Goal: Information Seeking & Learning: Learn about a topic

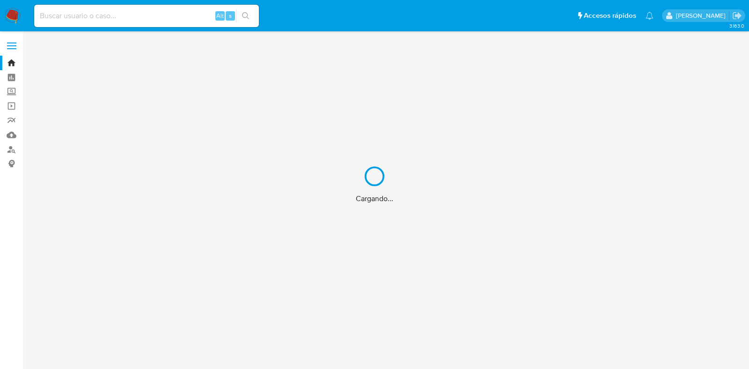
click at [187, 13] on div "Cargando..." at bounding box center [374, 184] width 749 height 369
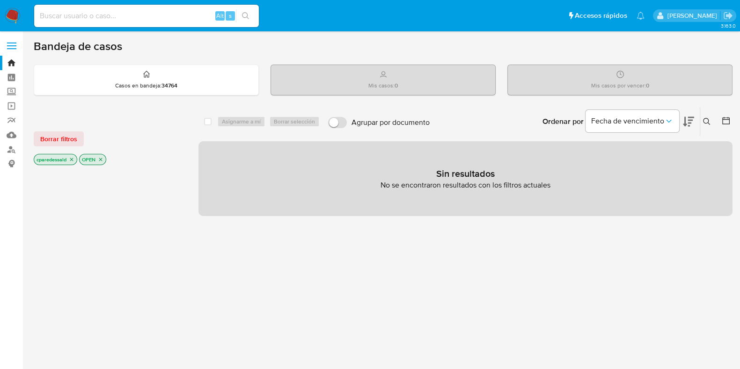
click at [165, 15] on input at bounding box center [146, 16] width 225 height 12
paste input "2139479682"
type input "2139479682"
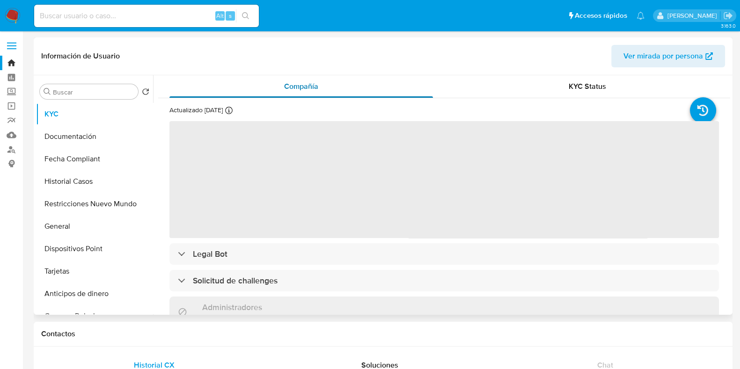
select select "10"
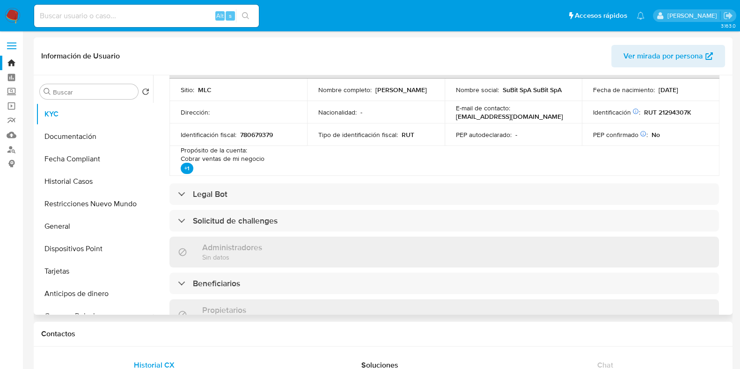
scroll to position [351, 0]
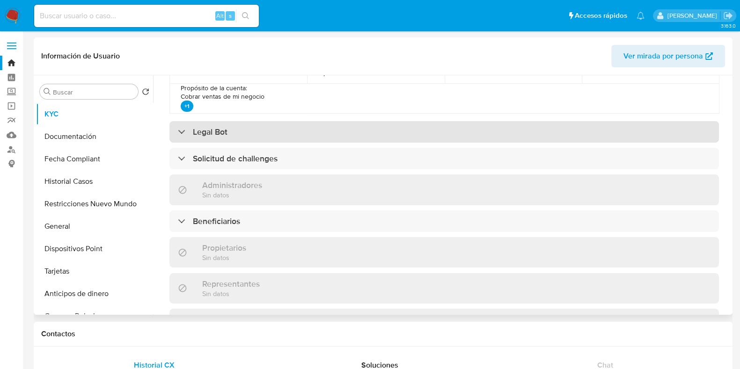
click at [416, 129] on div "Legal Bot" at bounding box center [445, 132] width 550 height 22
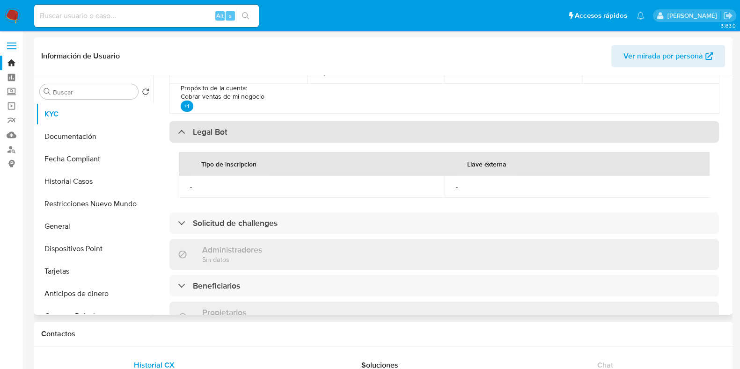
click at [416, 129] on div "Legal Bot" at bounding box center [445, 132] width 550 height 22
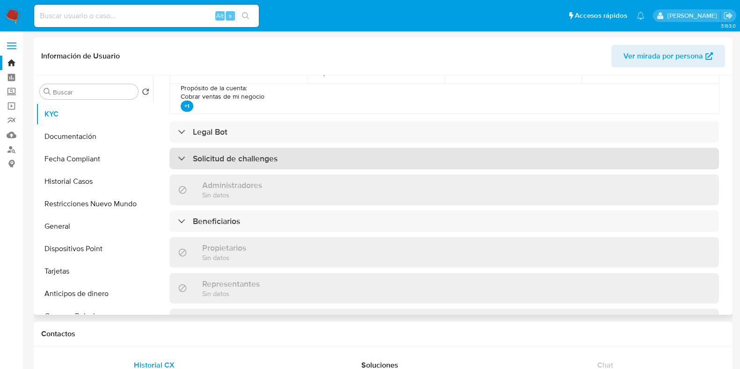
click at [395, 158] on div "Solicitud de challenges" at bounding box center [445, 159] width 550 height 22
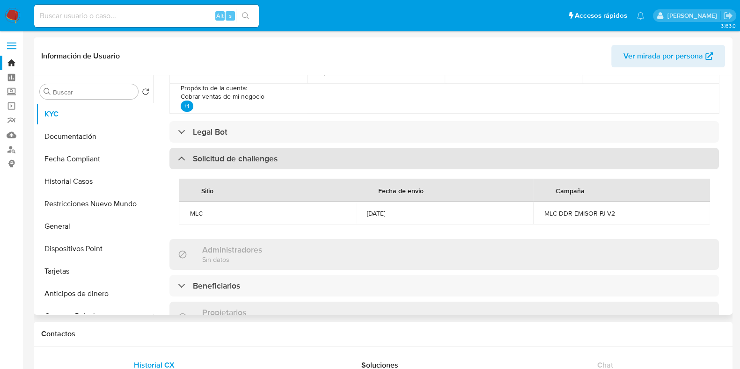
click at [396, 157] on div "Solicitud de challenges" at bounding box center [445, 159] width 550 height 22
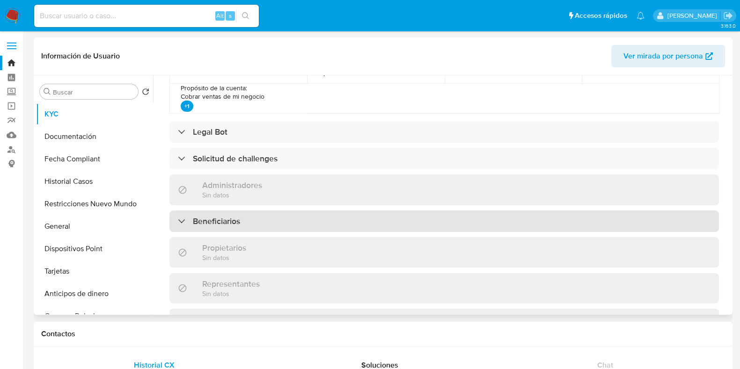
click at [392, 223] on div "Beneficiarios" at bounding box center [445, 222] width 550 height 22
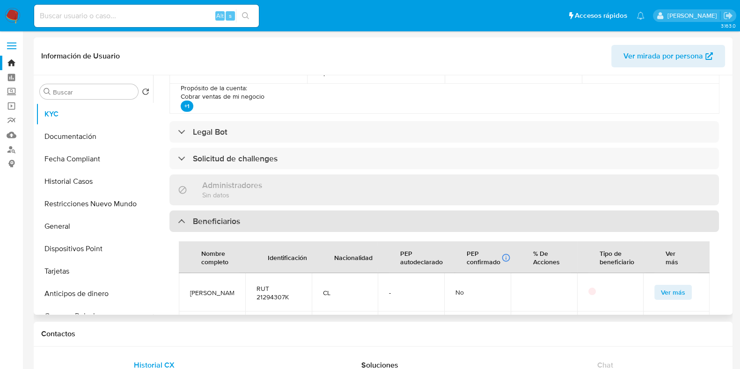
scroll to position [409, 0]
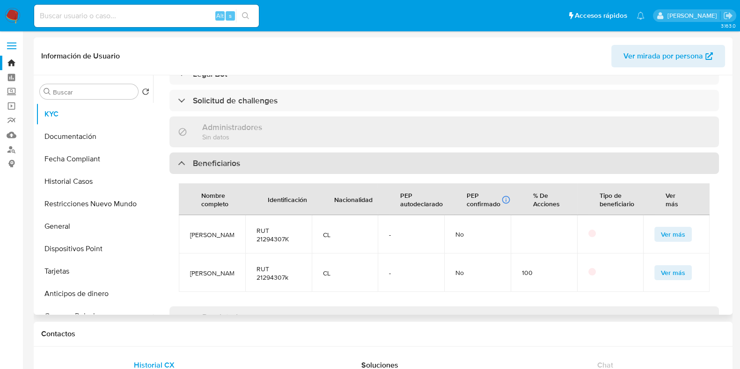
click at [405, 160] on div "Beneficiarios" at bounding box center [445, 164] width 550 height 22
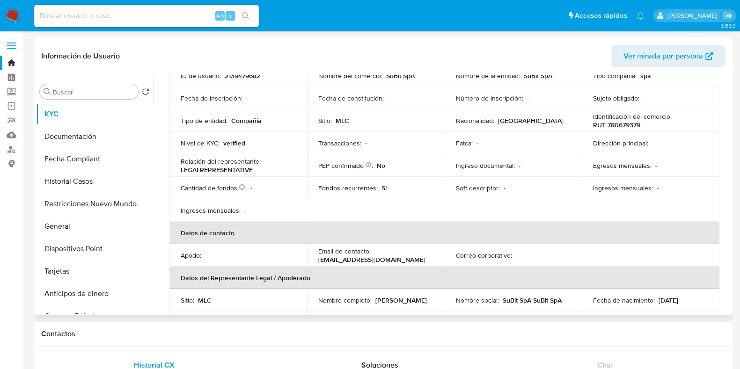
scroll to position [0, 0]
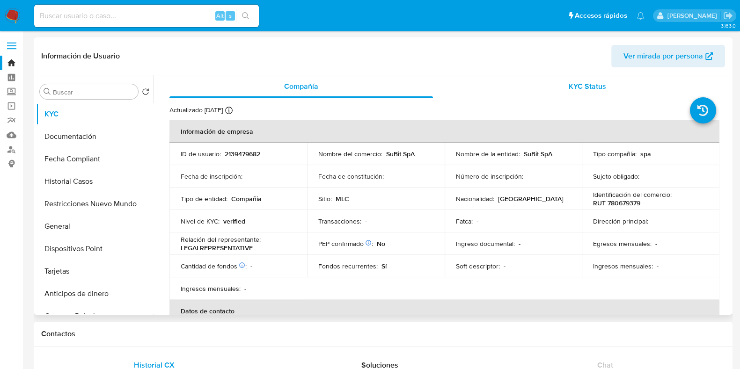
click at [593, 89] on span "KYC Status" at bounding box center [587, 86] width 37 height 11
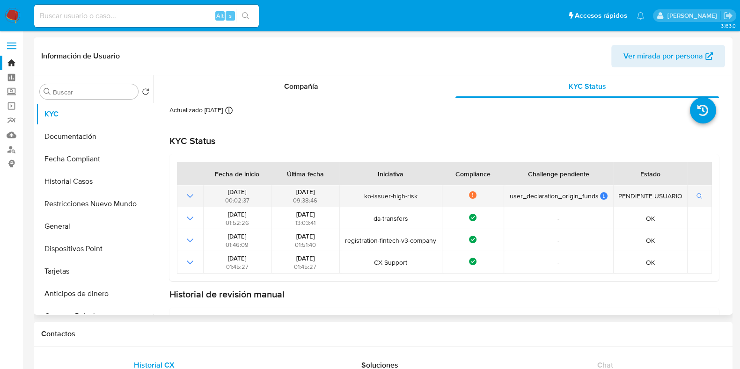
click at [194, 198] on icon "Mostrar operación" at bounding box center [189, 196] width 11 height 11
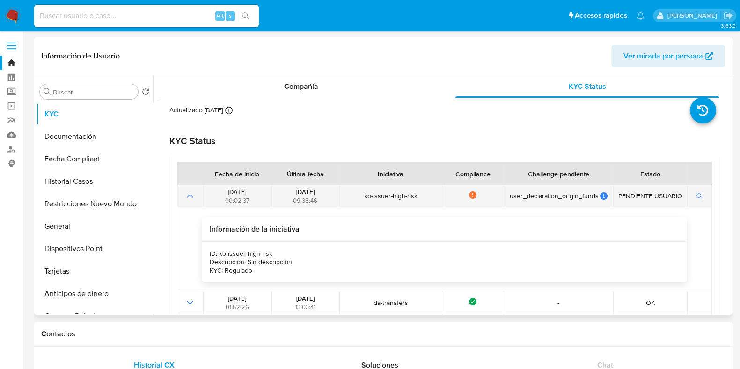
click at [194, 198] on icon "Mostrar operación" at bounding box center [189, 196] width 11 height 11
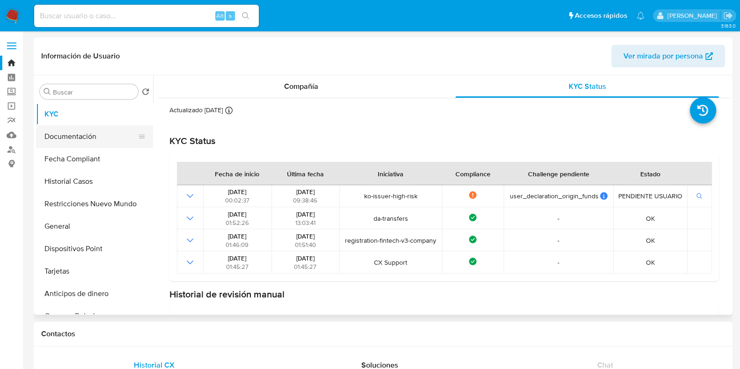
click at [61, 133] on button "Documentación" at bounding box center [91, 136] width 110 height 22
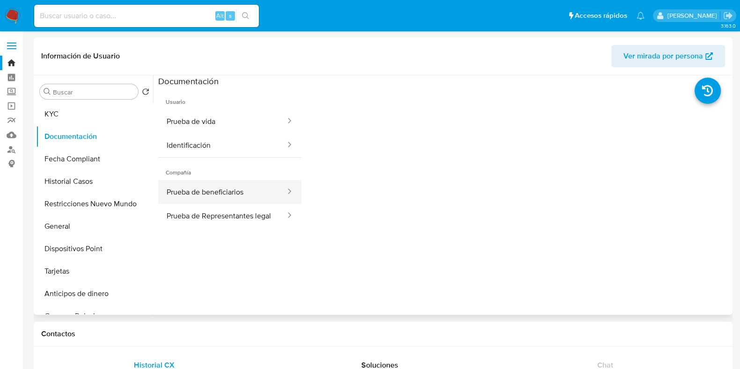
click at [285, 190] on icon at bounding box center [289, 191] width 9 height 9
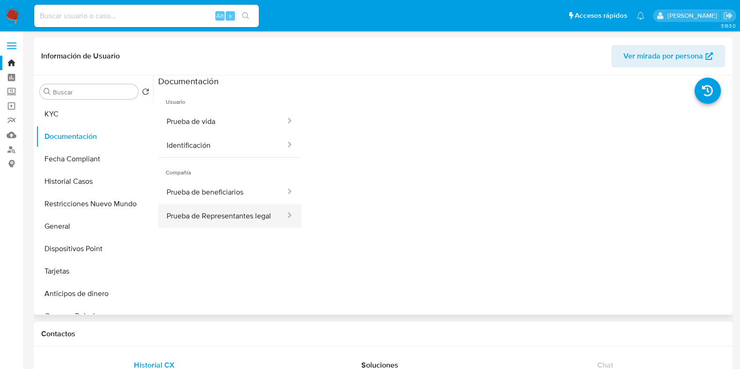
click at [264, 206] on button "Prueba de Representantes legal" at bounding box center [222, 216] width 128 height 24
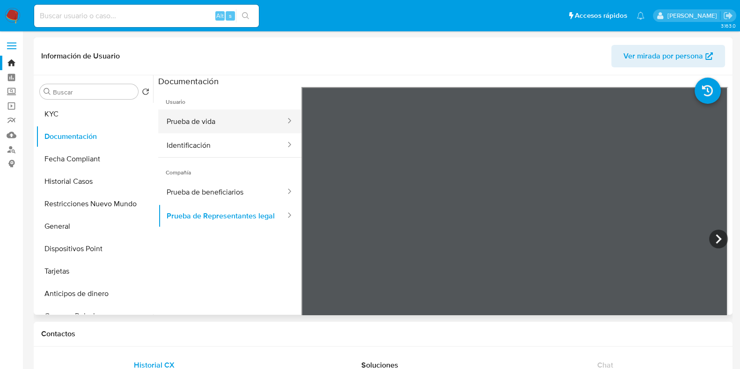
click at [285, 122] on icon at bounding box center [289, 120] width 9 height 9
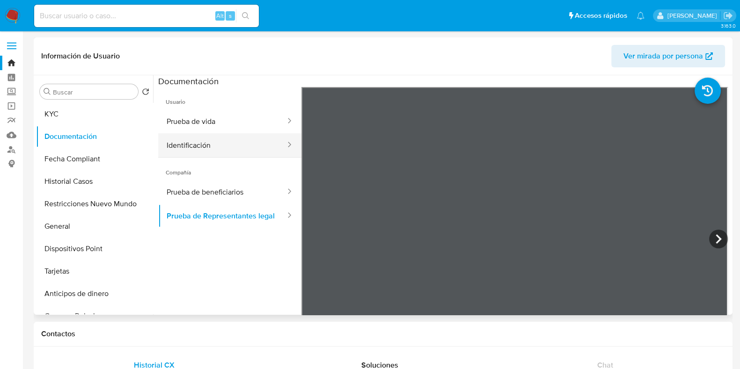
click at [279, 143] on div at bounding box center [286, 145] width 15 height 11
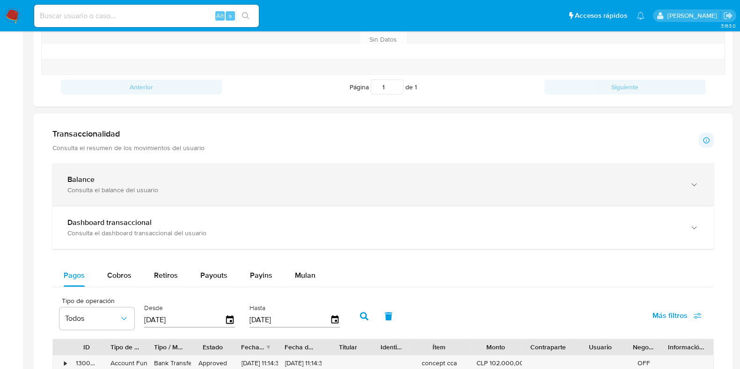
scroll to position [378, 0]
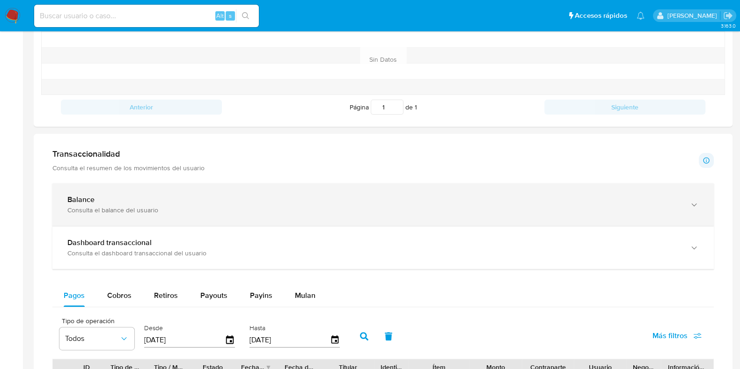
click at [354, 211] on div "Consulta el balance del usuario" at bounding box center [373, 210] width 613 height 8
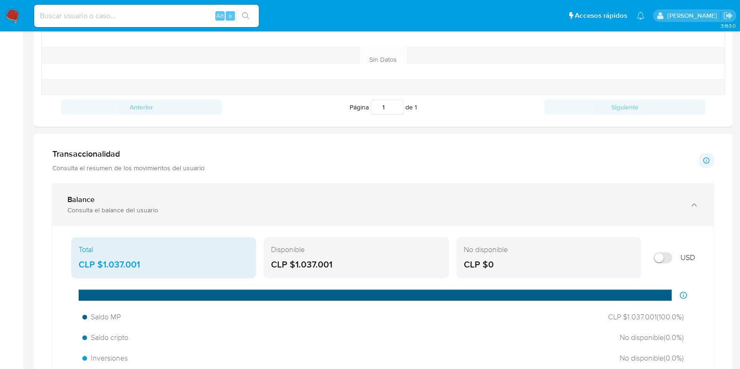
click at [366, 201] on div "Balance" at bounding box center [373, 199] width 613 height 9
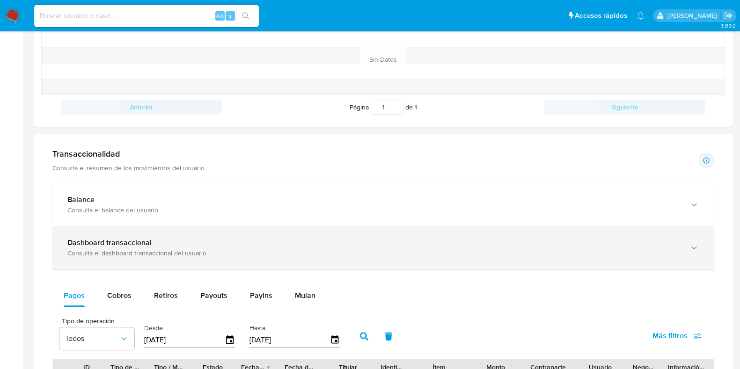
click at [384, 232] on div "Dashboard transaccional Consulta el dashboard transaccional del usuario" at bounding box center [383, 248] width 662 height 43
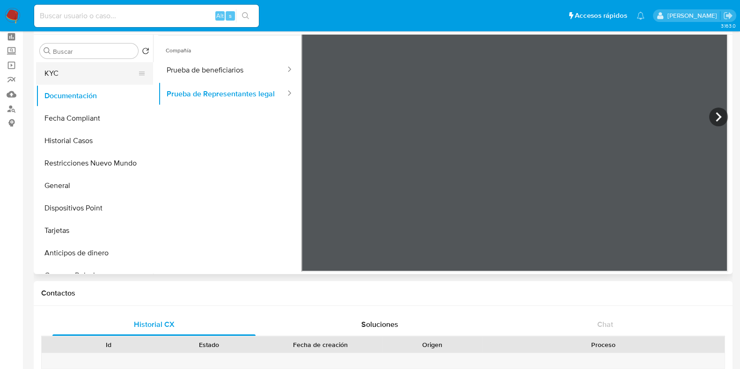
scroll to position [0, 0]
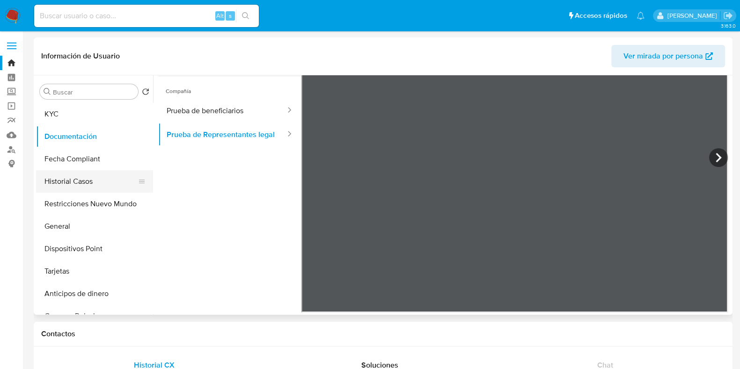
click at [87, 182] on button "Historial Casos" at bounding box center [91, 181] width 110 height 22
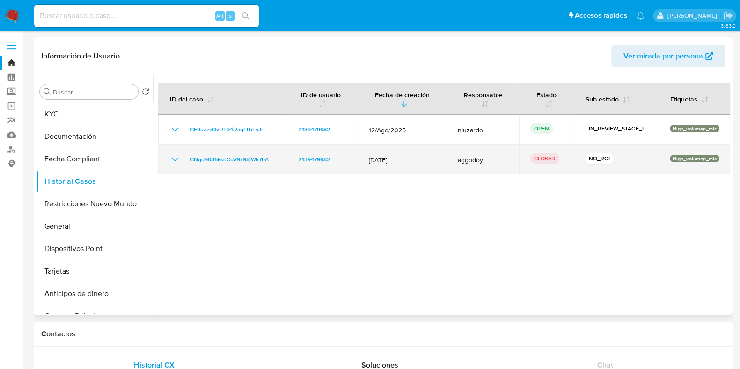
click at [172, 160] on icon "Mostrar/Ocultar" at bounding box center [175, 159] width 11 height 11
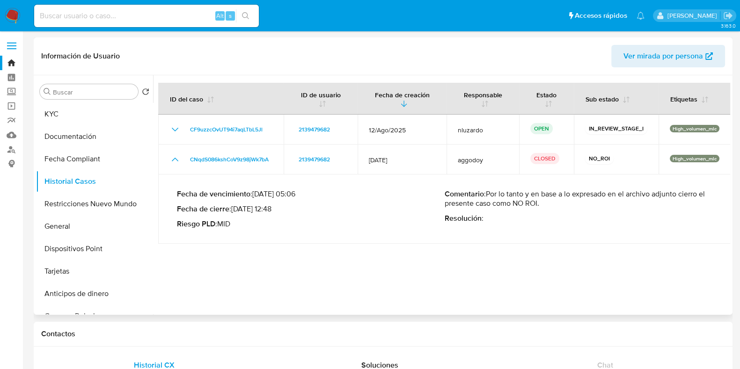
drag, startPoint x: 494, startPoint y: 193, endPoint x: 605, endPoint y: 204, distance: 111.5
click at [605, 204] on p "Comentario : Por lo tanto y en base a lo expresado en el archivo adjunto cierro…" at bounding box center [579, 199] width 268 height 19
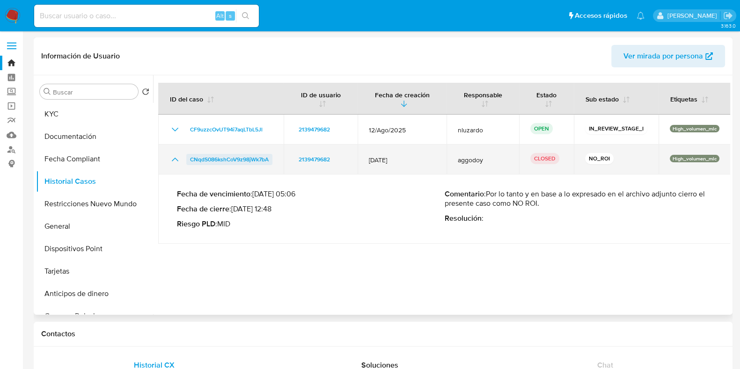
click at [268, 161] on span "CNqdS086kshCoV9z98jWk7bA" at bounding box center [229, 159] width 79 height 11
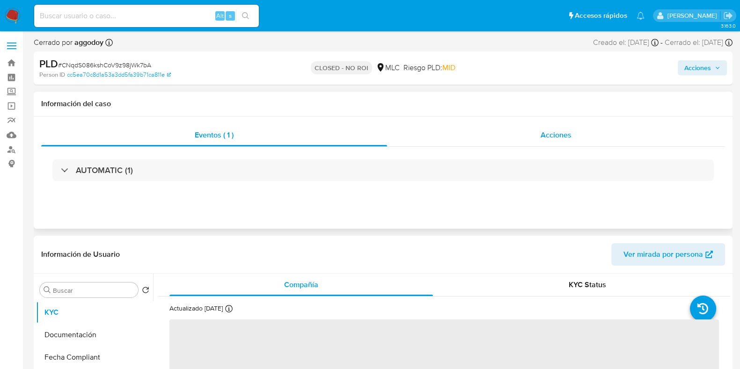
select select "10"
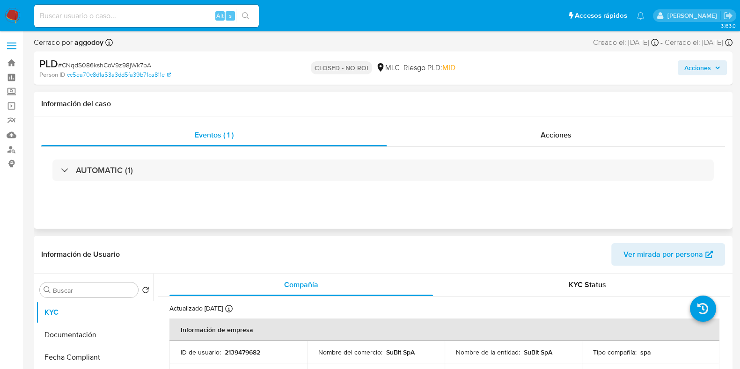
drag, startPoint x: 487, startPoint y: 172, endPoint x: 524, endPoint y: 157, distance: 39.5
click at [487, 172] on div "AUTOMATIC (1)" at bounding box center [383, 171] width 662 height 22
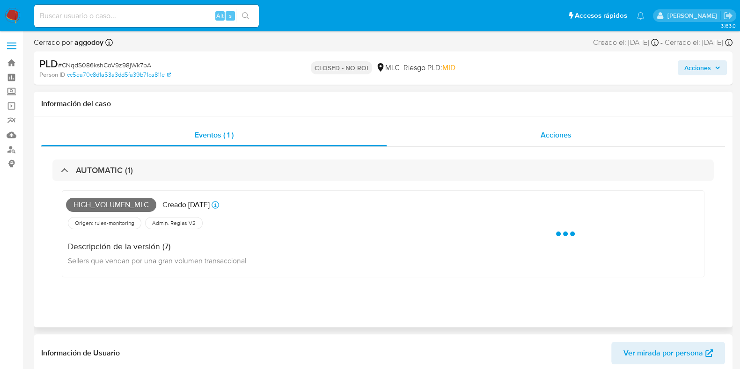
click at [569, 141] on div "Acciones" at bounding box center [556, 135] width 338 height 22
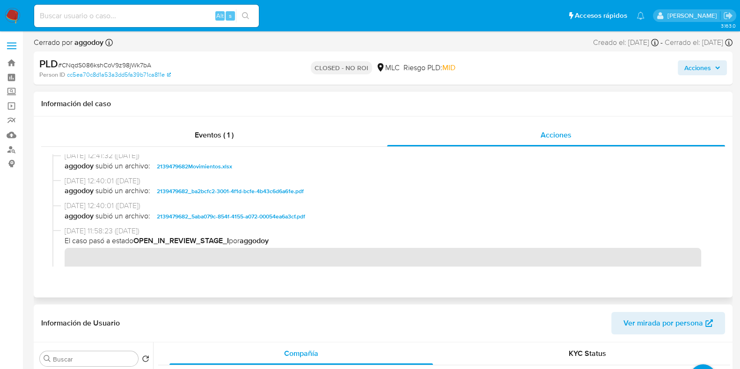
scroll to position [117, 0]
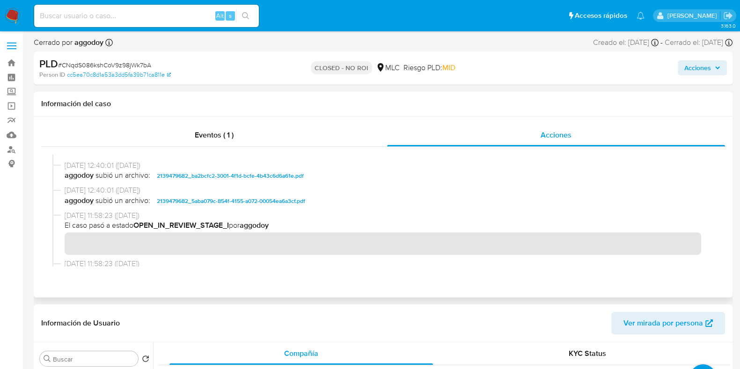
click at [214, 200] on span "2139479682_5aba079c-854f-4155-a072-00054ea6a3cf.pdf" at bounding box center [231, 201] width 148 height 11
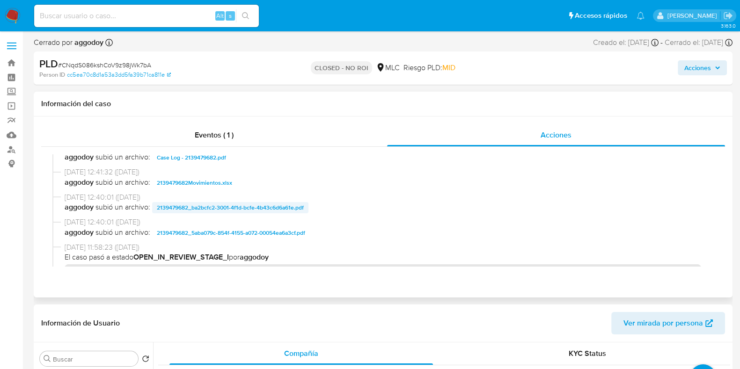
scroll to position [58, 0]
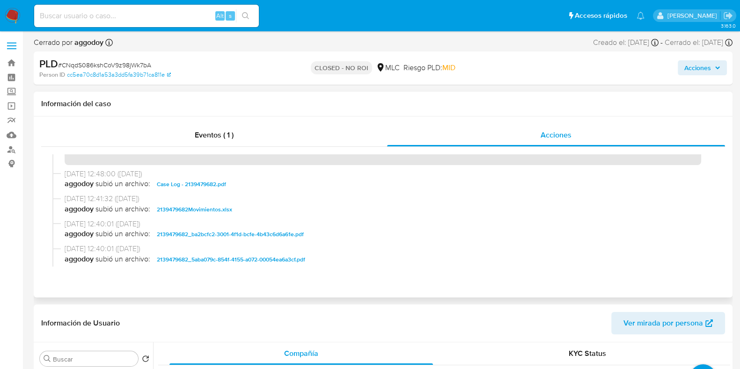
click at [221, 182] on span "Case Log - 2139479682.pdf" at bounding box center [191, 184] width 69 height 11
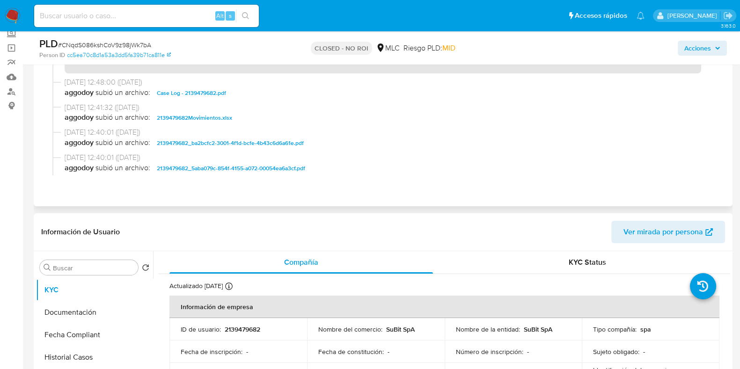
click at [255, 139] on span "2139479682_ba2bcfc2-3001-4f1d-bcfe-4b43c6d6a61e.pdf" at bounding box center [230, 143] width 147 height 11
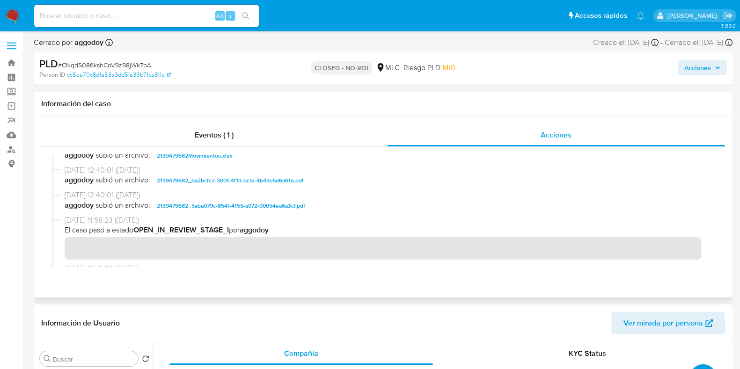
scroll to position [113, 0]
click at [217, 232] on b "OPEN_IN_REVIEW_STAGE_I" at bounding box center [181, 229] width 96 height 11
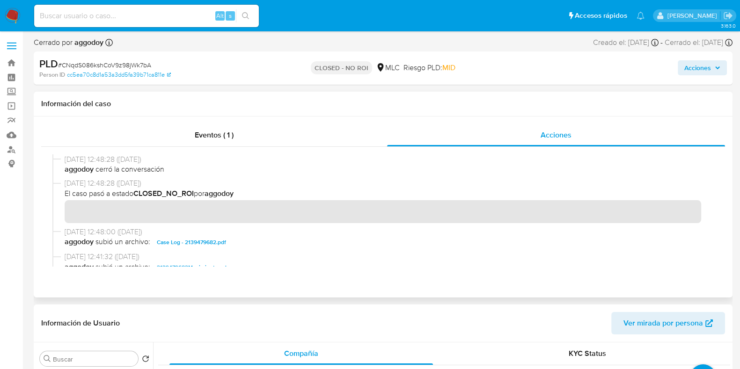
click at [180, 194] on b "CLOSED_NO_ROI" at bounding box center [163, 193] width 60 height 11
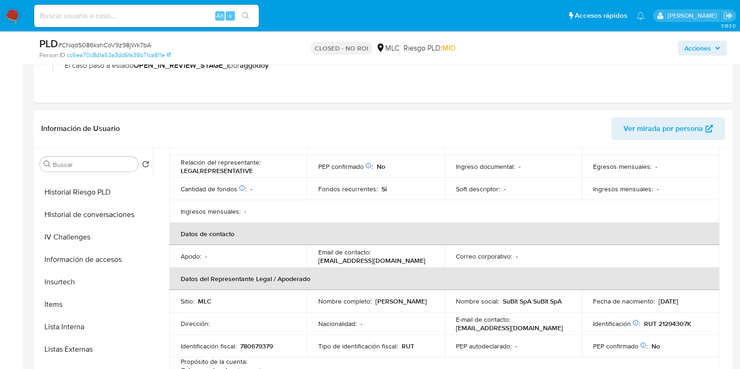
scroll to position [354, 0]
click at [89, 218] on button "Historial de conversaciones" at bounding box center [91, 215] width 110 height 22
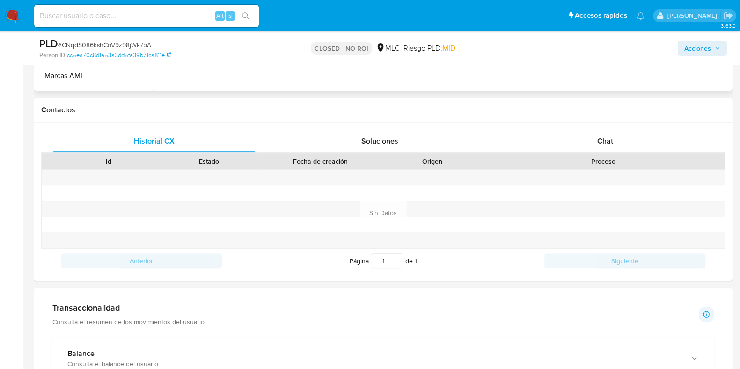
scroll to position [457, 0]
click at [613, 142] on span "Chat" at bounding box center [605, 142] width 16 height 11
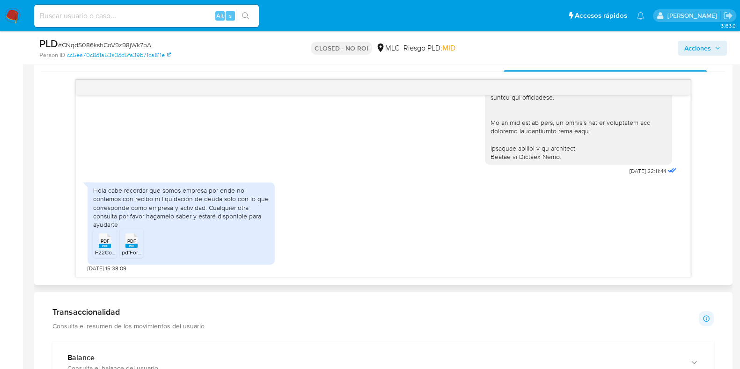
scroll to position [287, 0]
click at [105, 248] on rect at bounding box center [105, 249] width 12 height 4
click at [133, 249] on rect at bounding box center [131, 249] width 12 height 4
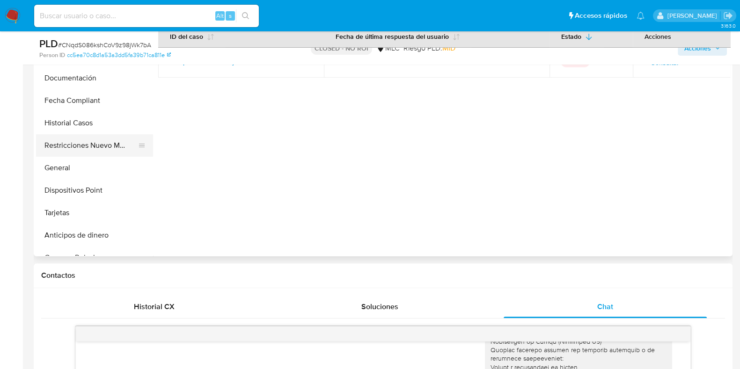
scroll to position [117, 0]
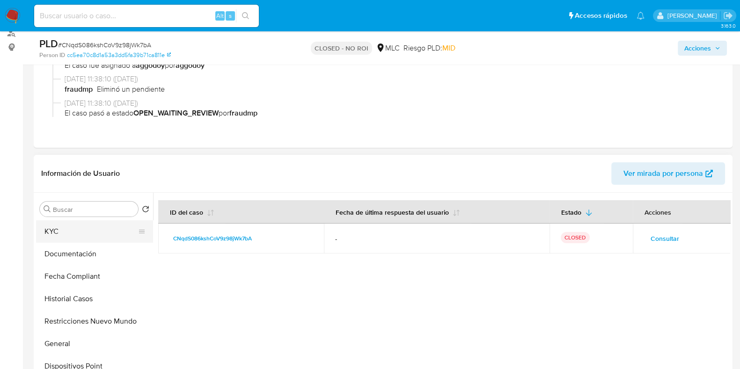
click at [89, 230] on button "KYC" at bounding box center [91, 232] width 110 height 22
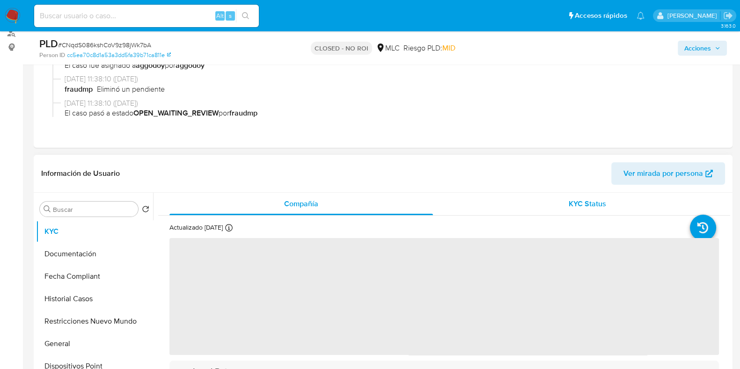
click at [531, 203] on div "KYC Status" at bounding box center [588, 204] width 264 height 22
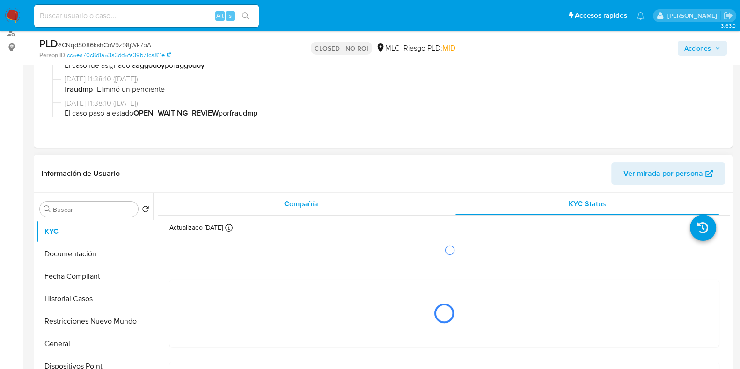
click at [346, 205] on div "Compañía" at bounding box center [302, 204] width 264 height 22
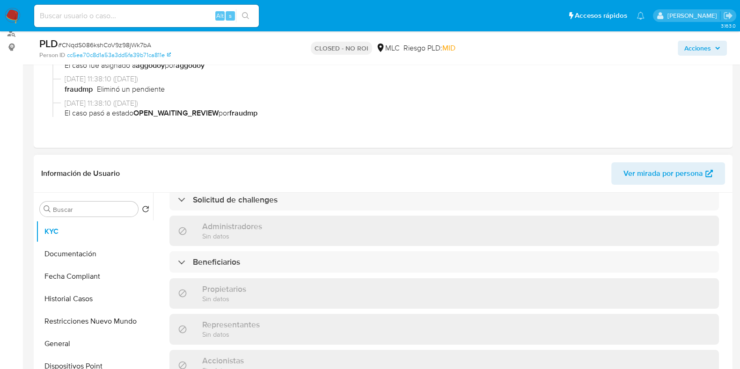
scroll to position [409, 0]
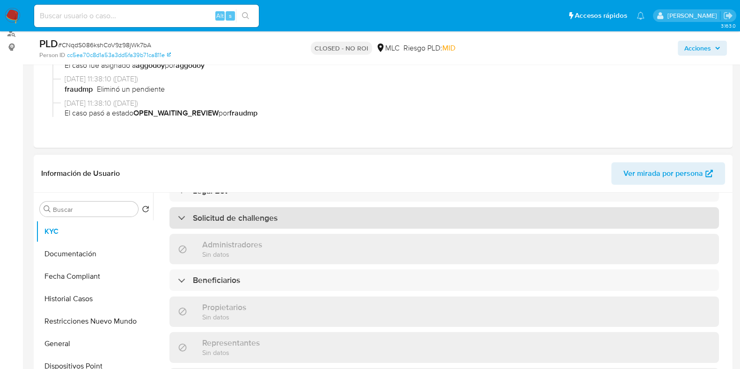
click at [334, 226] on div "Solicitud de challenges" at bounding box center [445, 218] width 550 height 22
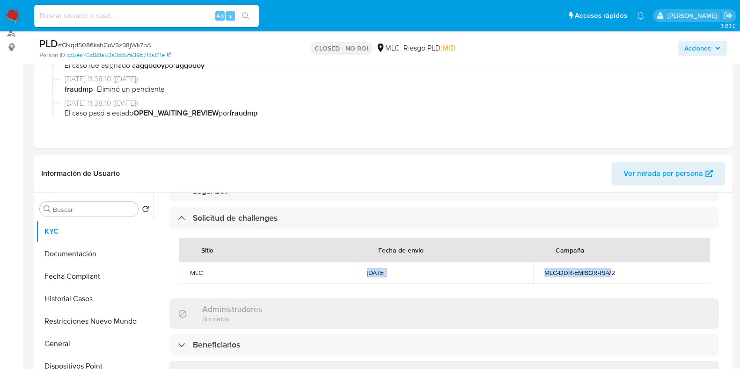
drag, startPoint x: 368, startPoint y: 267, endPoint x: 608, endPoint y: 266, distance: 240.2
click at [608, 266] on tr "MLC 02/10/2025 MLC-DDR-EMISOR-PJ-V2" at bounding box center [444, 273] width 531 height 22
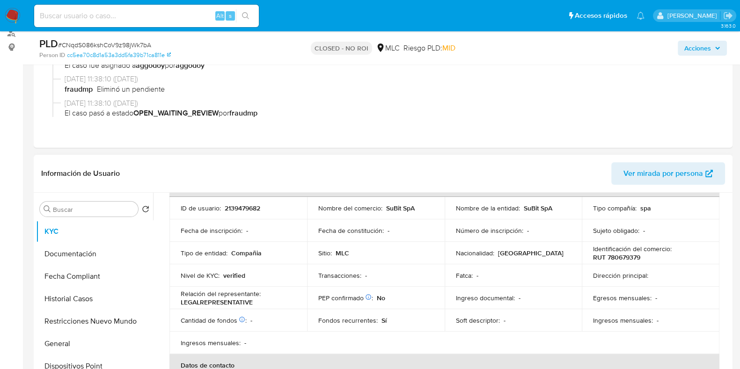
scroll to position [0, 0]
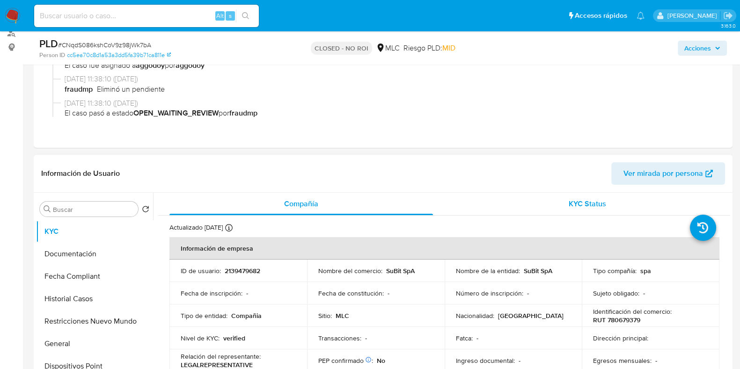
click at [588, 199] on span "KYC Status" at bounding box center [587, 204] width 37 height 11
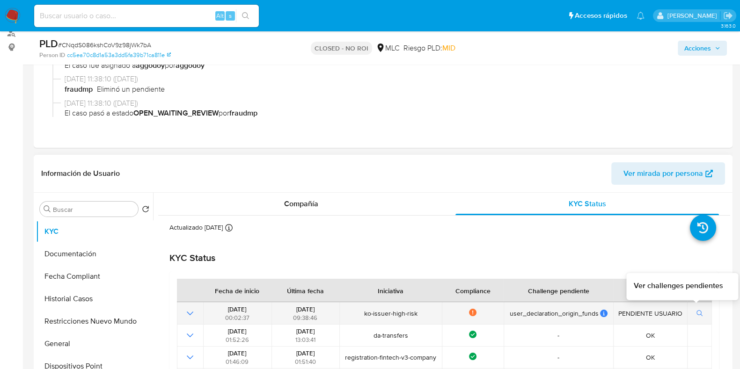
click at [697, 310] on icon "button" at bounding box center [700, 313] width 7 height 7
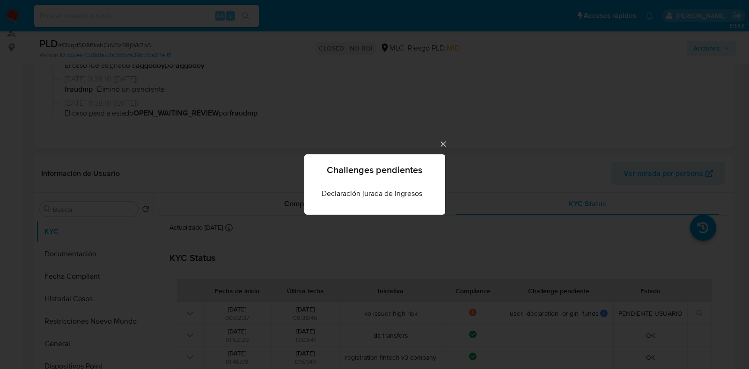
click at [445, 142] on icon "Cerrar" at bounding box center [443, 144] width 9 height 9
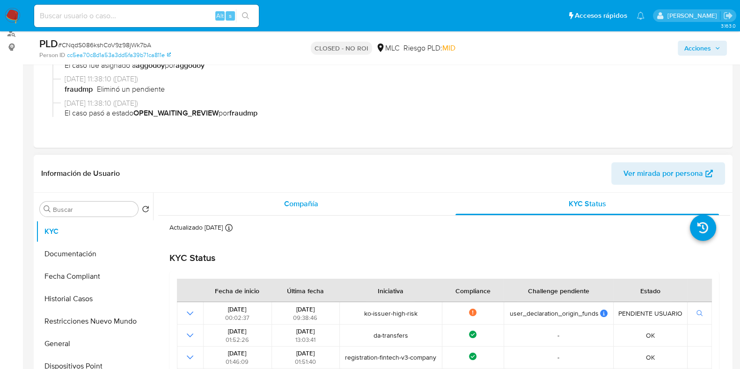
click at [361, 214] on div "Compañía" at bounding box center [302, 204] width 264 height 22
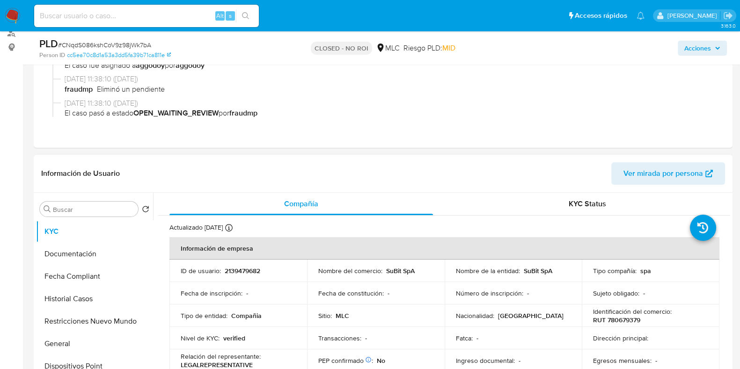
click at [386, 272] on p "SuBit SpA" at bounding box center [400, 271] width 29 height 8
click at [404, 273] on p "SuBit SpA" at bounding box center [400, 271] width 29 height 8
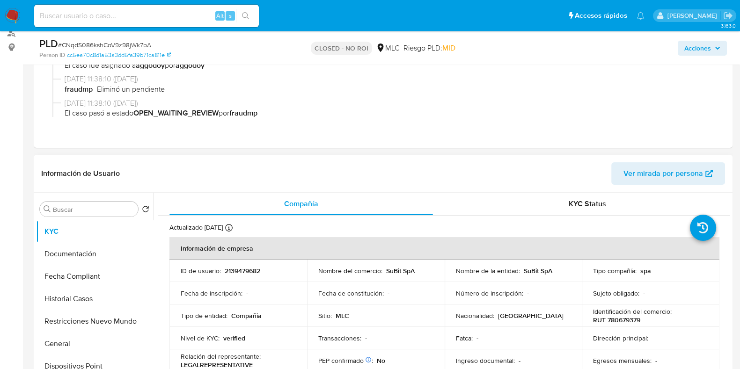
click at [394, 271] on p "SuBit SpA" at bounding box center [400, 271] width 29 height 8
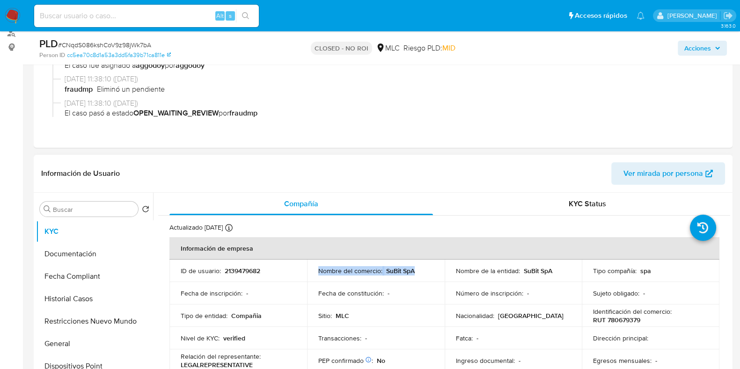
click at [394, 271] on p "SuBit SpA" at bounding box center [400, 271] width 29 height 8
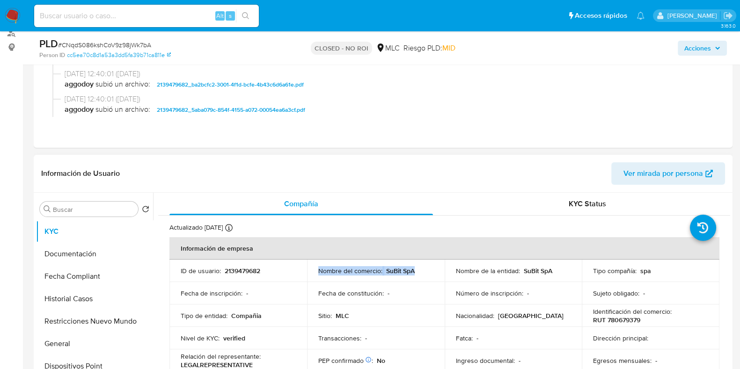
scroll to position [58, 0]
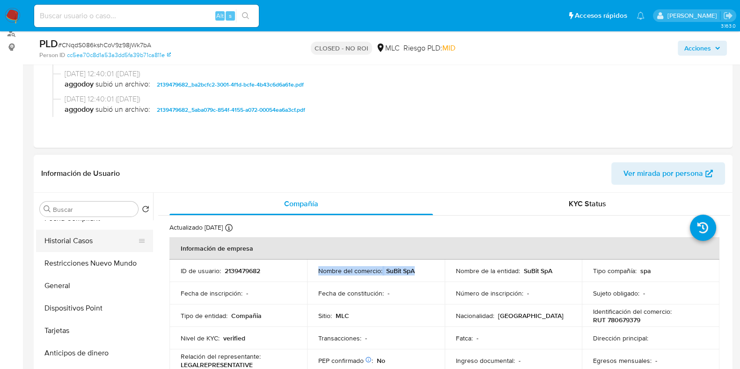
click at [94, 245] on button "Historial Casos" at bounding box center [91, 241] width 110 height 22
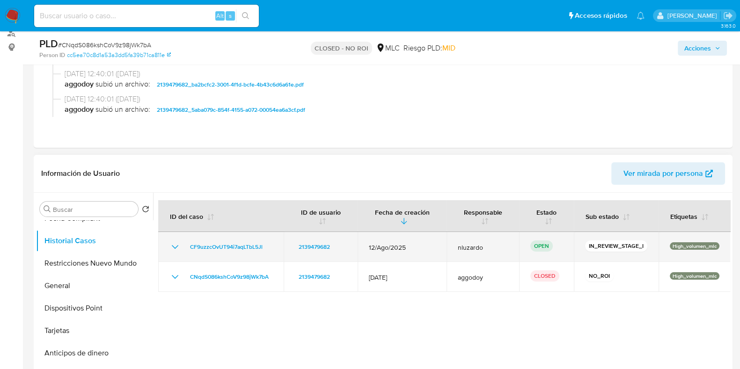
click at [171, 248] on icon "Mostrar/Ocultar" at bounding box center [175, 247] width 11 height 11
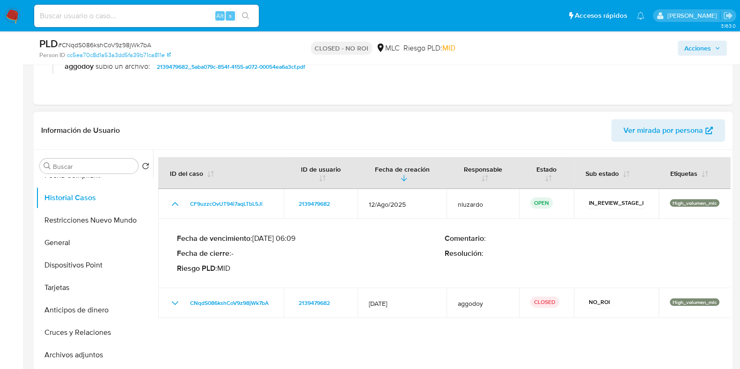
scroll to position [176, 0]
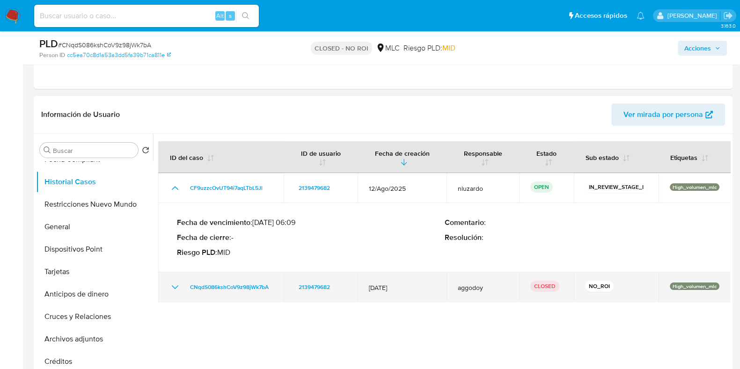
click at [176, 284] on icon "Mostrar/Ocultar" at bounding box center [175, 287] width 11 height 11
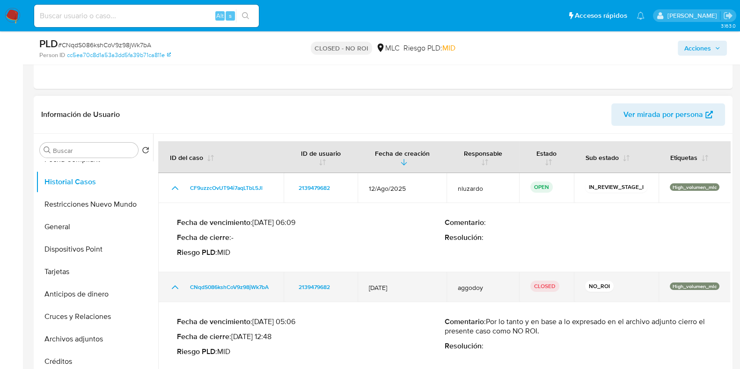
click at [176, 284] on icon "Mostrar/Ocultar" at bounding box center [175, 287] width 11 height 11
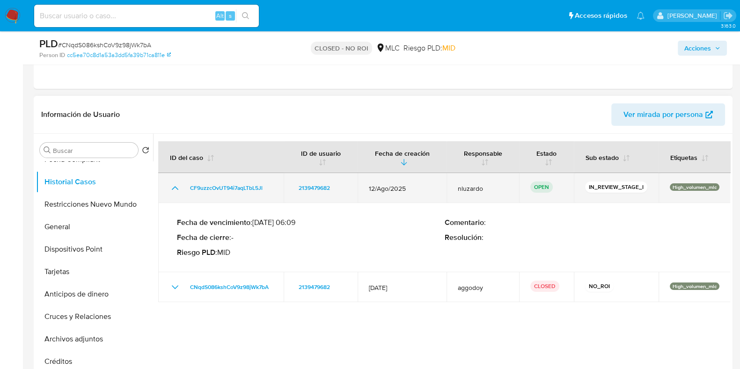
click at [175, 193] on td "CF9uzzcOvUT94i7aqLTbL5Jl" at bounding box center [220, 188] width 125 height 30
click at [177, 188] on icon "Mostrar/Ocultar" at bounding box center [175, 188] width 7 height 4
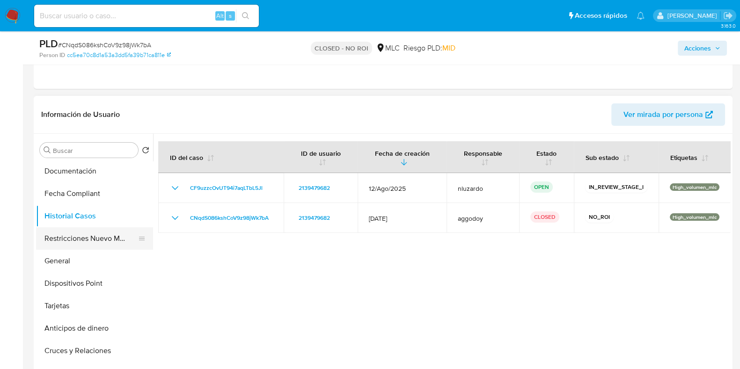
scroll to position [0, 0]
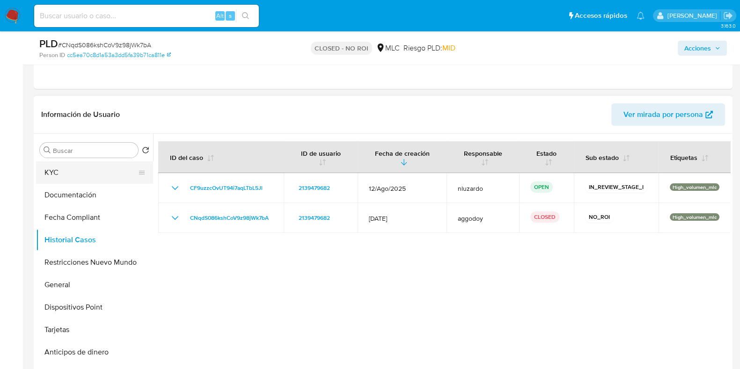
click at [85, 177] on button "KYC" at bounding box center [91, 173] width 110 height 22
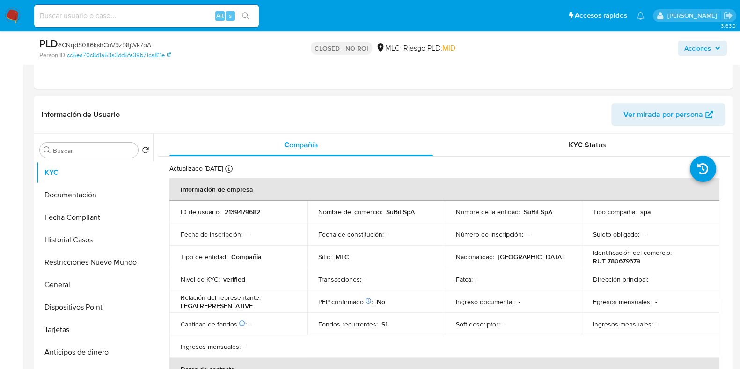
click at [254, 209] on p "2139479682" at bounding box center [243, 212] width 36 height 8
copy p "2139479682"
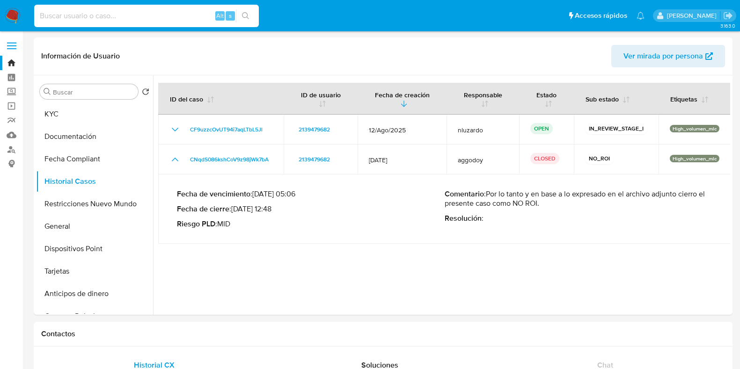
select select "10"
click at [135, 12] on input at bounding box center [146, 16] width 225 height 12
type input "8a4384d28081f59bc4cddd608b204e8c"
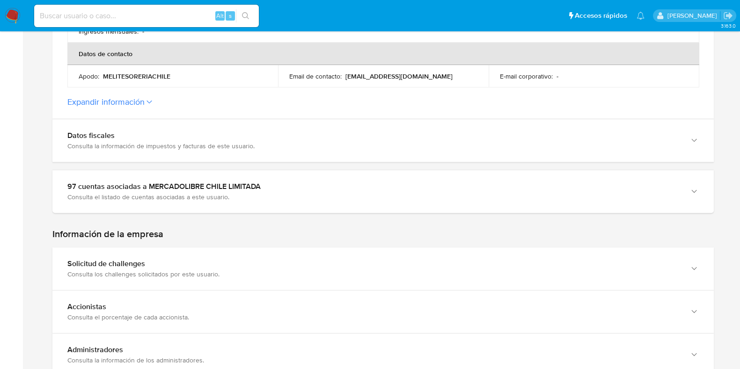
scroll to position [404, 0]
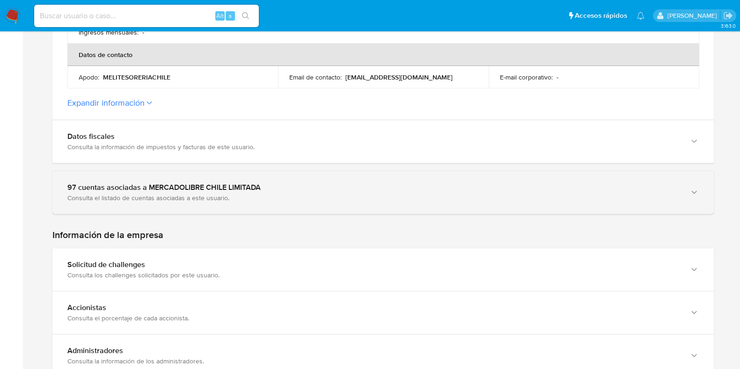
click at [419, 179] on div "97 cuentas asociadas a MERCADOLIBRE CHILE LIMITADA Consulta el listado de cuent…" at bounding box center [383, 192] width 662 height 43
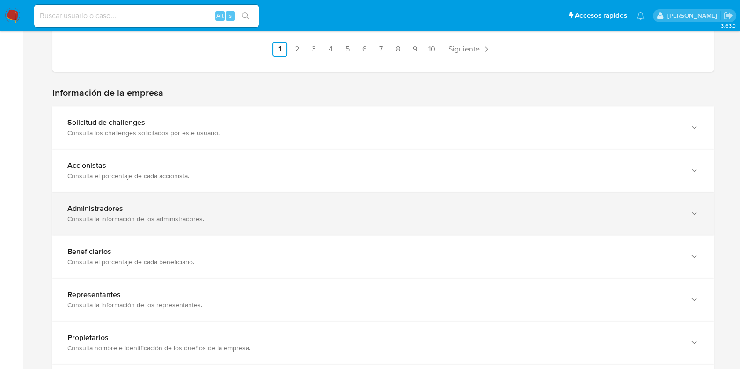
scroll to position [944, 0]
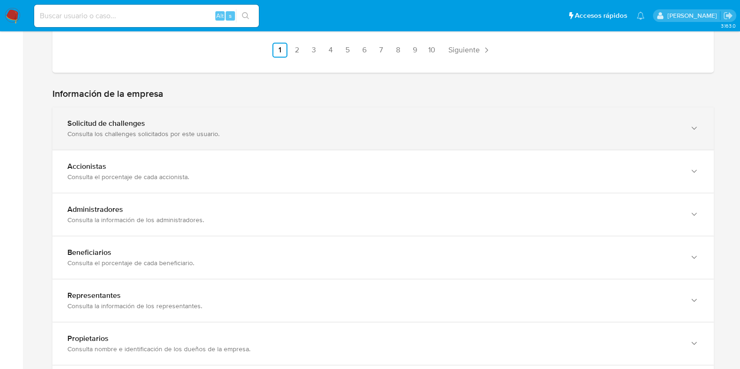
click at [391, 132] on div "Consulta los challenges solicitados por este usuario." at bounding box center [373, 134] width 613 height 8
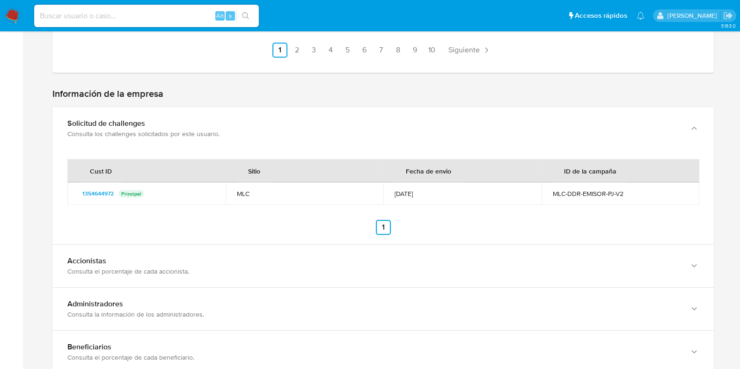
drag, startPoint x: 559, startPoint y: 194, endPoint x: 635, endPoint y: 195, distance: 76.8
click at [635, 195] on div "MLC-DDR-EMISOR-PJ-V2" at bounding box center [621, 194] width 136 height 8
drag, startPoint x: 635, startPoint y: 195, endPoint x: 541, endPoint y: 198, distance: 94.2
click at [542, 198] on td "MLC-DDR-EMISOR-PJ-V2" at bounding box center [621, 194] width 158 height 22
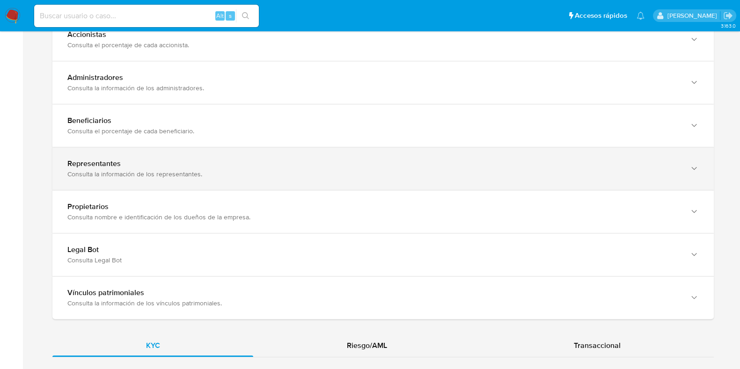
scroll to position [1567, 0]
